Goal: Find specific page/section: Find specific page/section

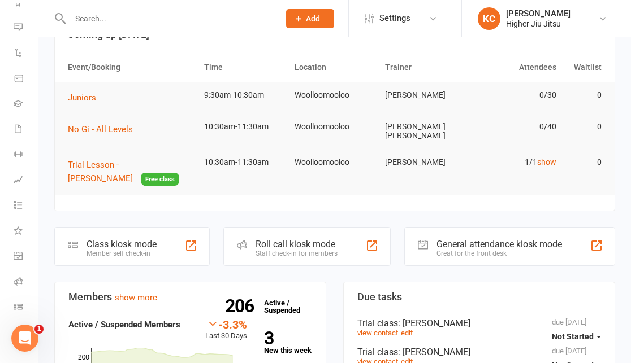
scroll to position [38, 0]
click at [19, 201] on icon at bounding box center [18, 205] width 9 height 9
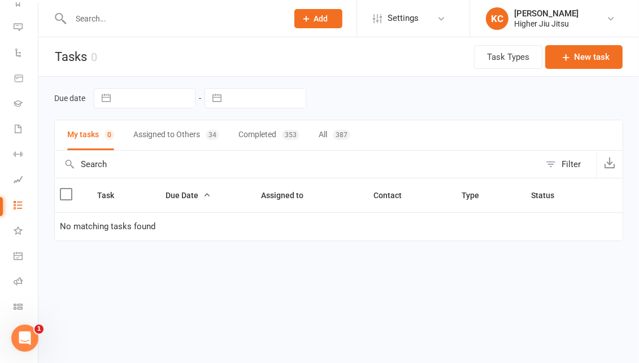
click at [146, 135] on button "Assigned to Others 34" at bounding box center [176, 135] width 86 height 30
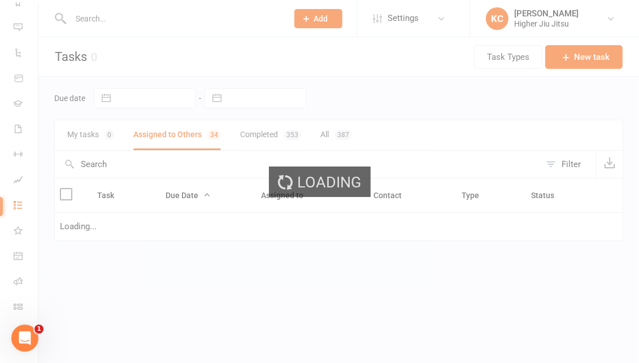
select select "waiting"
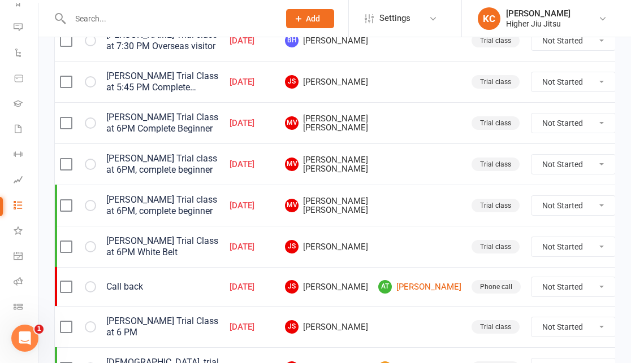
scroll to position [958, 0]
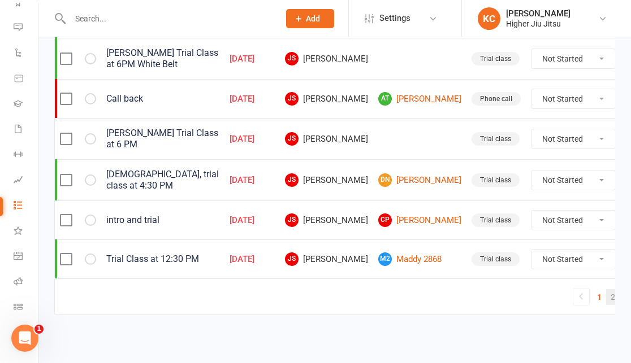
click at [606, 295] on link "2" at bounding box center [613, 297] width 14 height 16
select select "waiting"
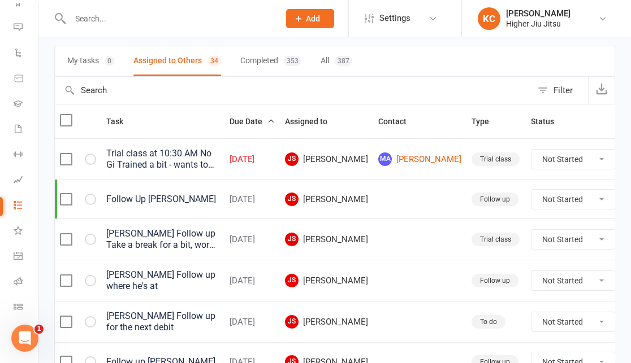
scroll to position [73, 0]
click at [150, 24] on input "text" at bounding box center [169, 19] width 205 height 16
paste input "[EMAIL_ADDRESS][DOMAIN_NAME]"
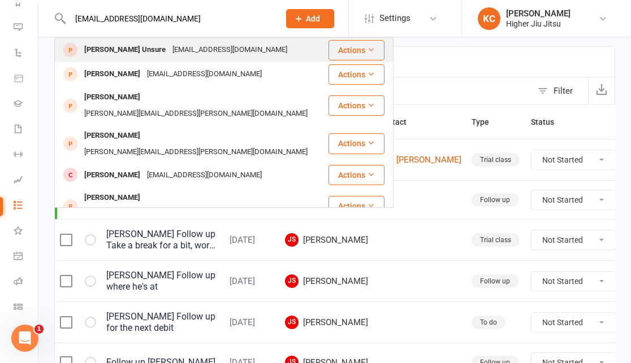
type input "[EMAIL_ADDRESS][DOMAIN_NAME]"
click at [157, 59] on div "[PERSON_NAME] Unsure [EMAIL_ADDRESS][DOMAIN_NAME]" at bounding box center [191, 49] width 272 height 23
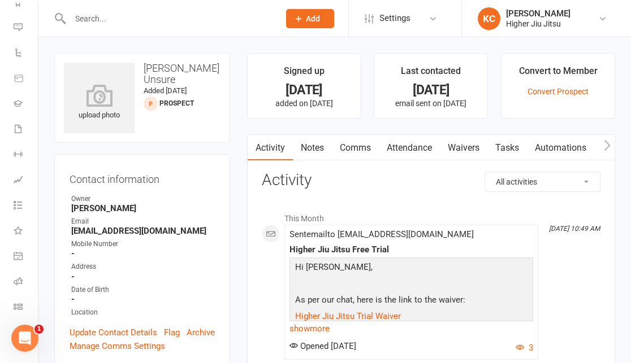
click at [400, 149] on link "Attendance" at bounding box center [409, 148] width 61 height 26
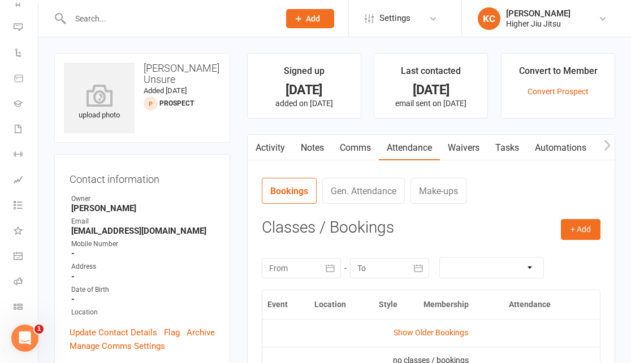
click at [190, 24] on input "text" at bounding box center [169, 19] width 205 height 16
paste input "[EMAIL_ADDRESS][DOMAIN_NAME]"
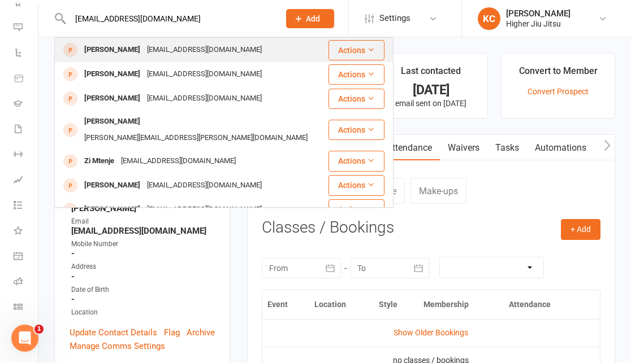
type input "[EMAIL_ADDRESS][DOMAIN_NAME]"
click at [204, 51] on div "[EMAIL_ADDRESS][DOMAIN_NAME]" at bounding box center [205, 50] width 122 height 16
